Goal: Task Accomplishment & Management: Use online tool/utility

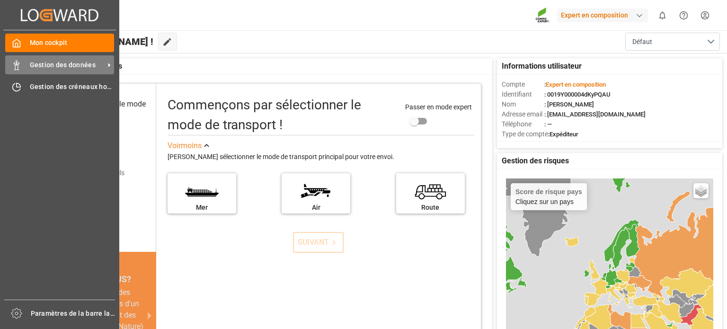
click at [46, 68] on font "Gestion des données" at bounding box center [63, 65] width 66 height 8
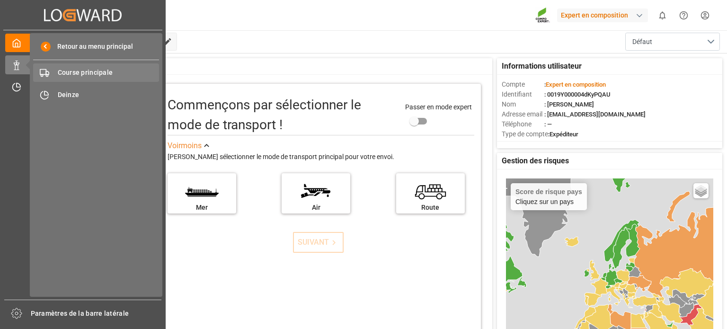
click at [85, 72] on font "Course principale" at bounding box center [85, 73] width 55 height 8
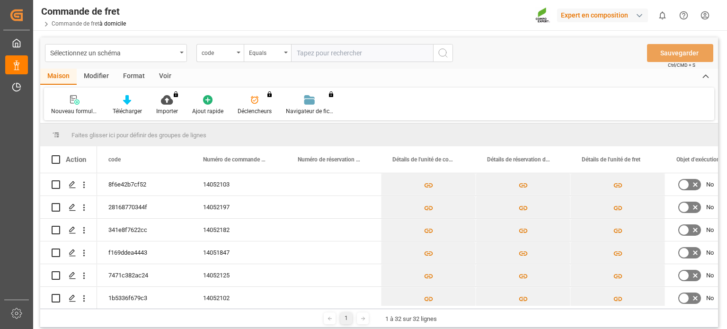
click at [373, 126] on div "Faites glisser ici pour définir des groupes de lignes" at bounding box center [378, 134] width 677 height 23
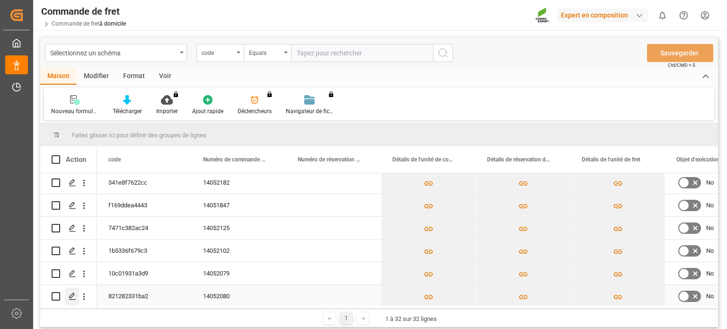
click at [72, 296] on icon "Appuyez sur ESPACE pour sélectionner cette ligne." at bounding box center [73, 296] width 8 height 8
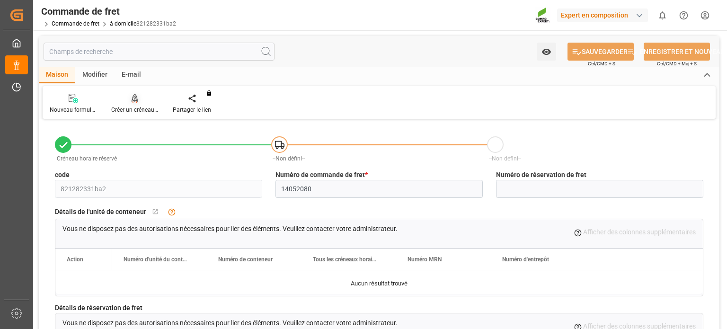
click at [140, 105] on div "Créer un créneau horaire" at bounding box center [134, 109] width 47 height 9
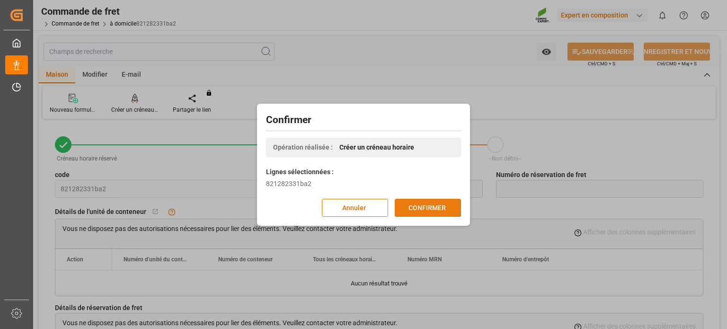
click at [415, 207] on font "CONFIRMER" at bounding box center [426, 207] width 37 height 8
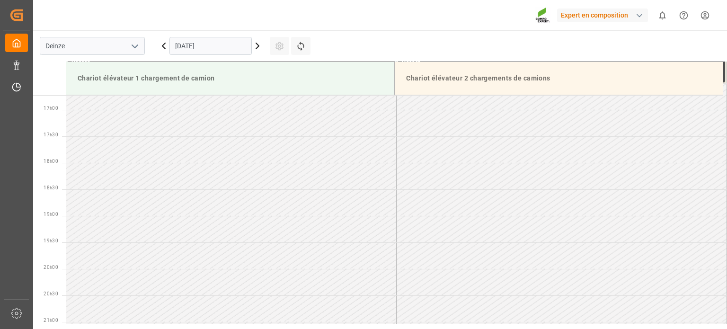
scroll to position [895, 0]
click at [254, 45] on icon at bounding box center [257, 45] width 11 height 11
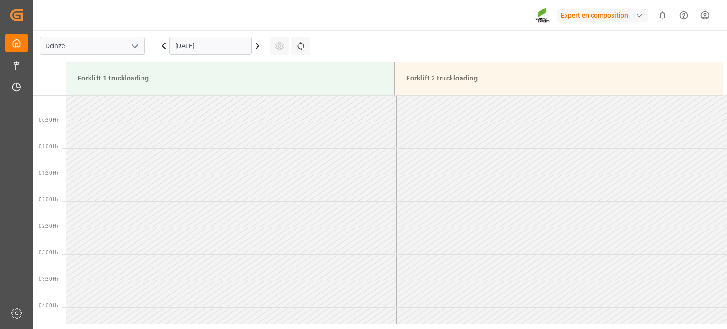
scroll to position [533, 0]
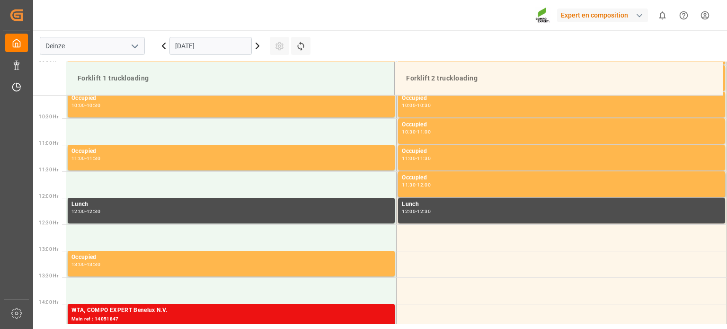
click at [255, 45] on icon at bounding box center [257, 45] width 11 height 11
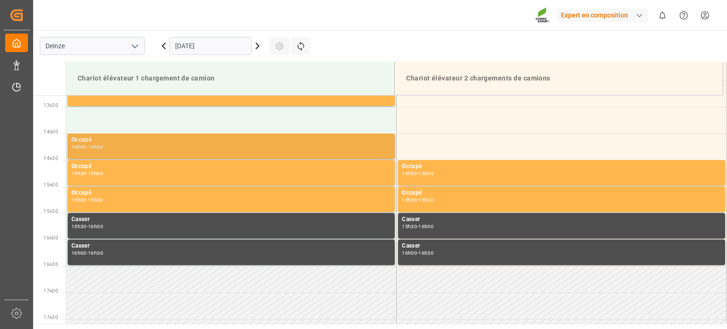
scroll to position [514, 0]
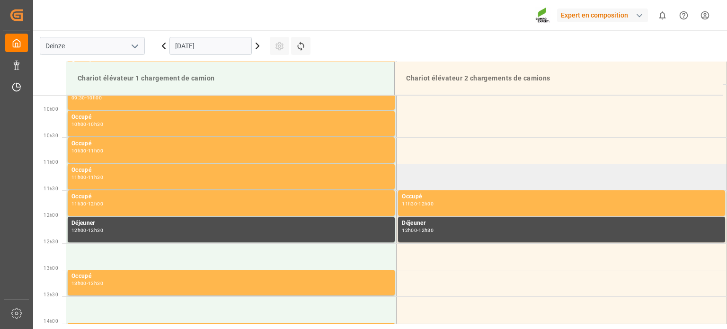
click at [410, 176] on td at bounding box center [561, 177] width 330 height 26
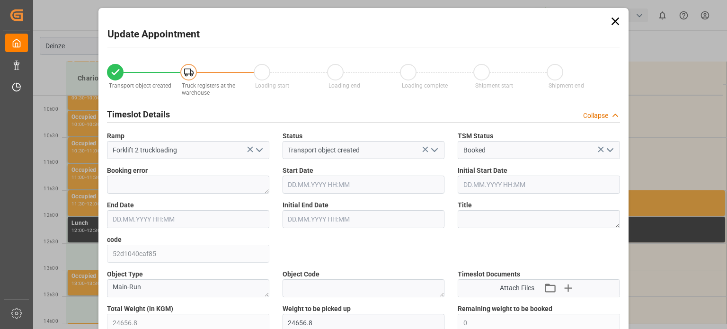
type input "24656.8"
type input "0"
type input "24"
type input "[DATE] 11:00"
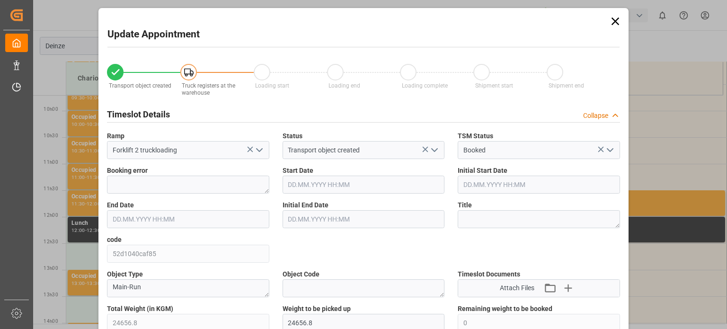
type input "[DATE] 11:30"
type input "[DATE] 12:29"
type input "[DATE] 15:58"
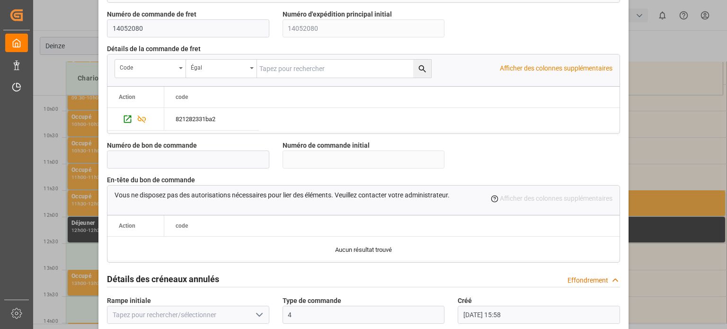
scroll to position [916, 0]
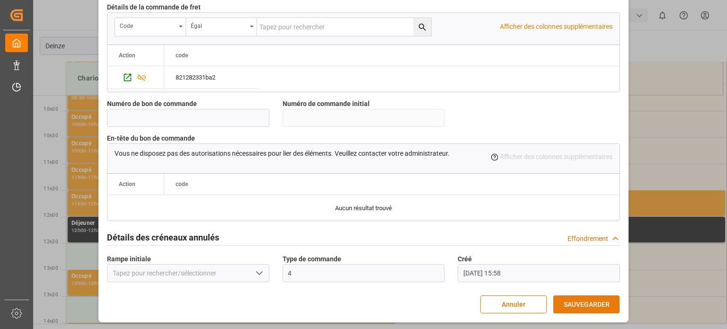
click at [576, 302] on font "SAUVEGARDER" at bounding box center [586, 304] width 46 height 8
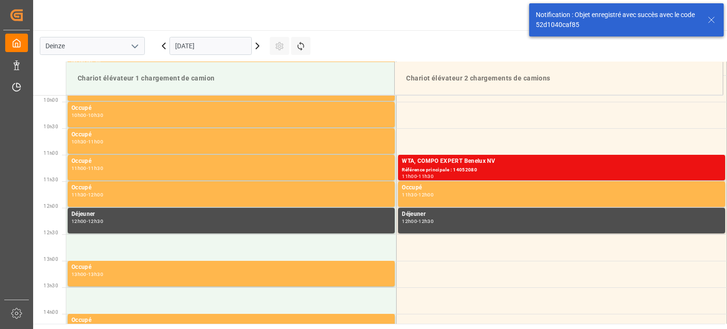
scroll to position [524, 0]
